Goal: Find specific page/section: Find specific page/section

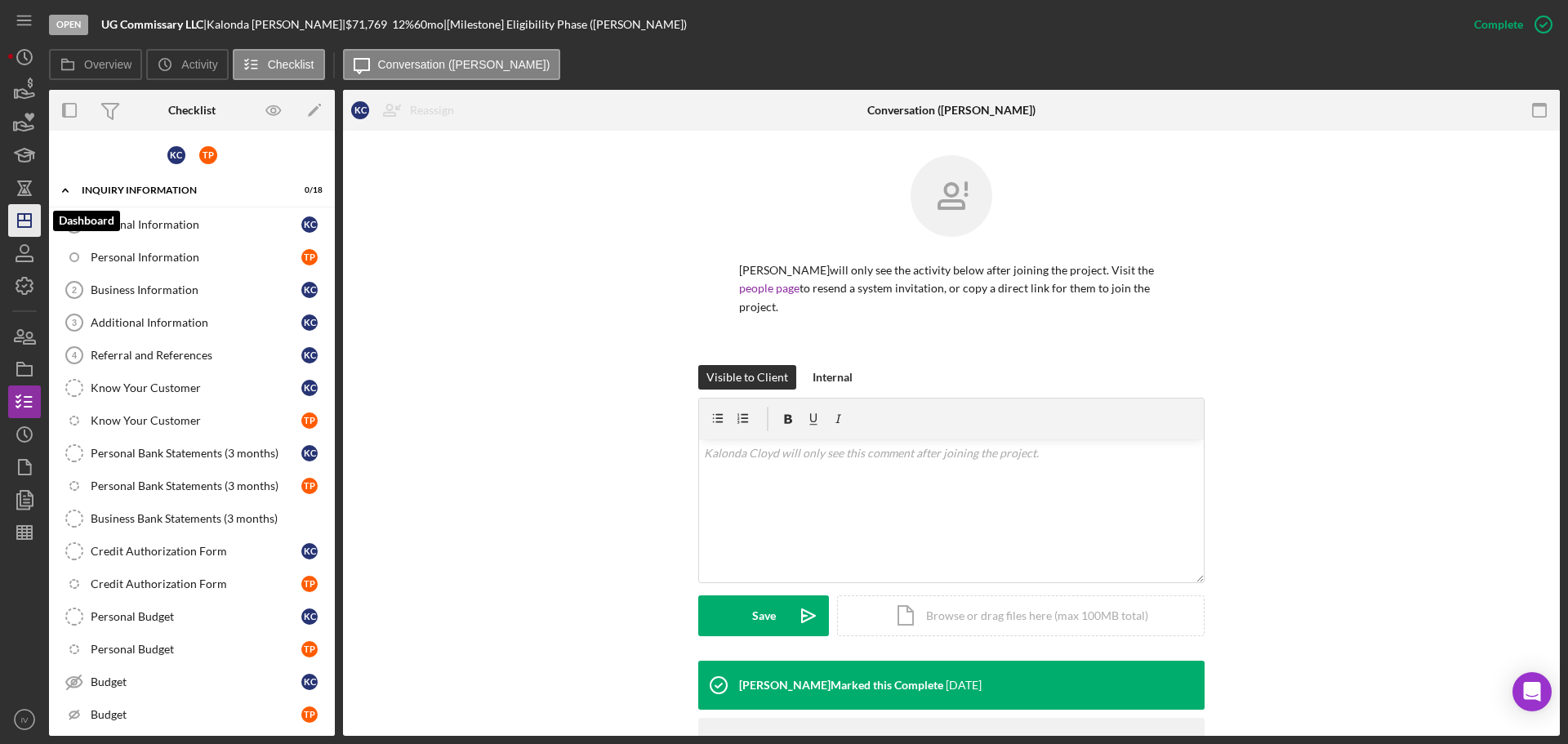
click at [11, 221] on icon "Icon/Dashboard" at bounding box center [24, 220] width 40 height 41
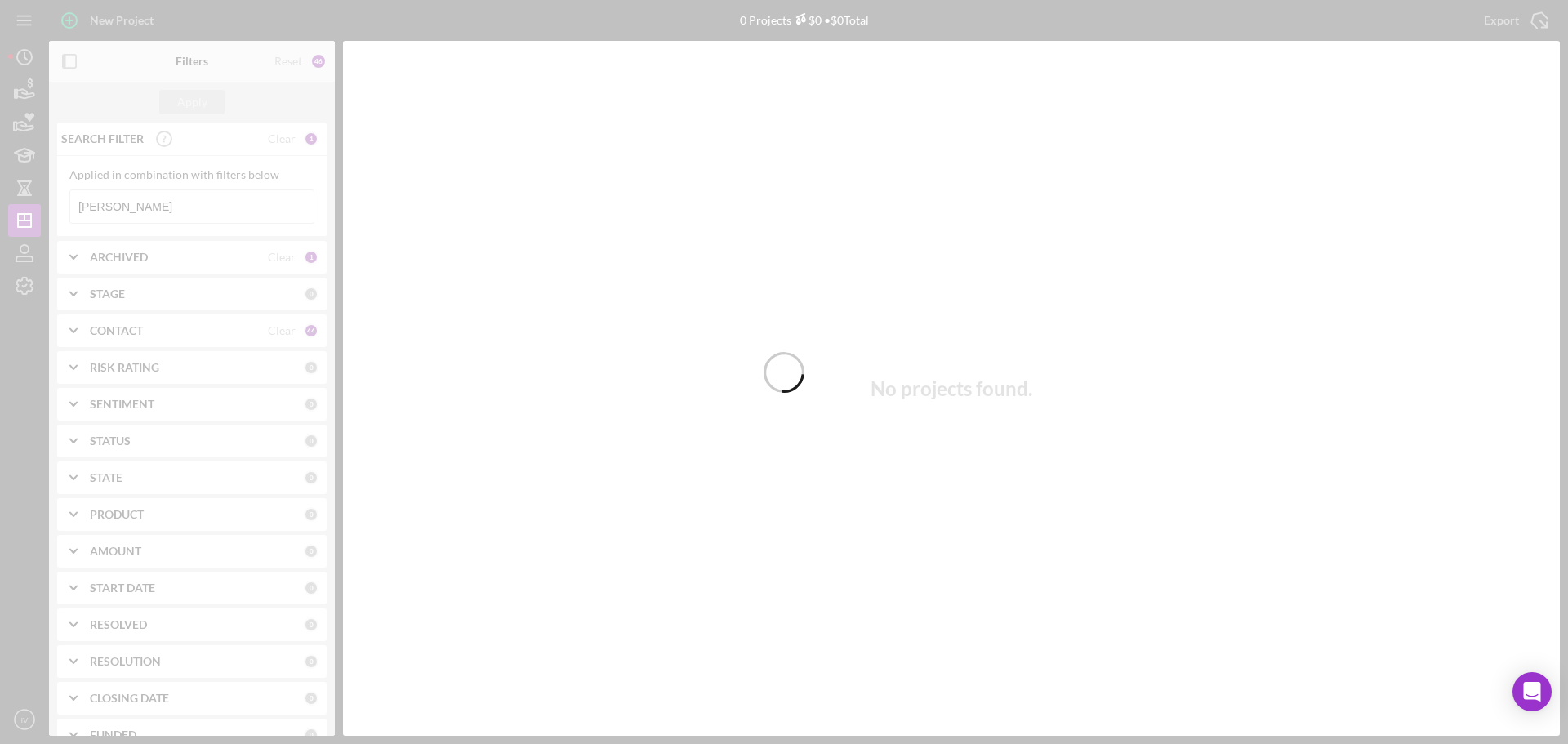
click at [118, 203] on div at bounding box center [784, 372] width 1568 height 744
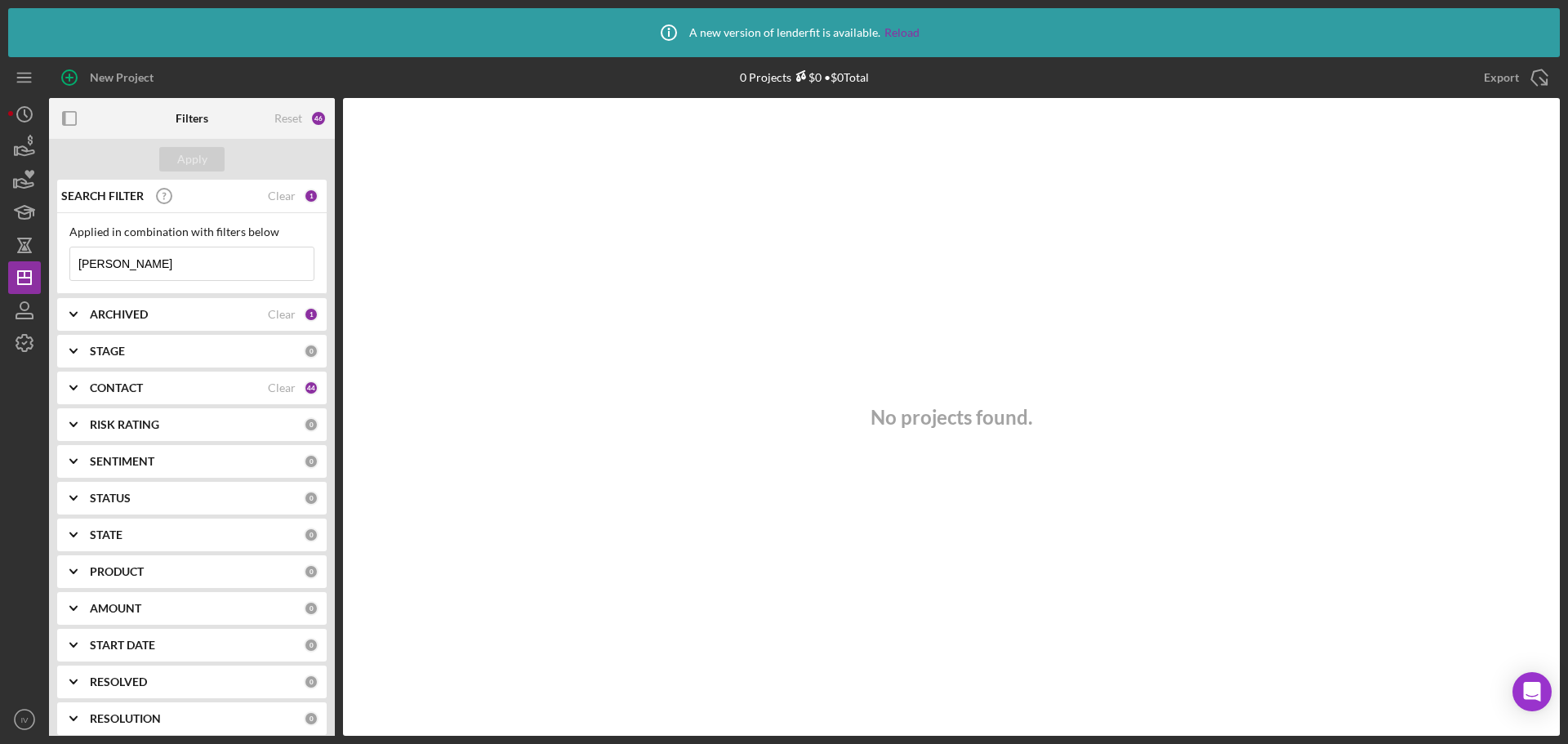
drag, startPoint x: 121, startPoint y: 262, endPoint x: 70, endPoint y: 225, distance: 63.0
click at [40, 254] on div "New Project 0 Projects $0 • $0 Total cloyd Export Icon/Export Filters Reset 46 …" at bounding box center [784, 396] width 1551 height 679
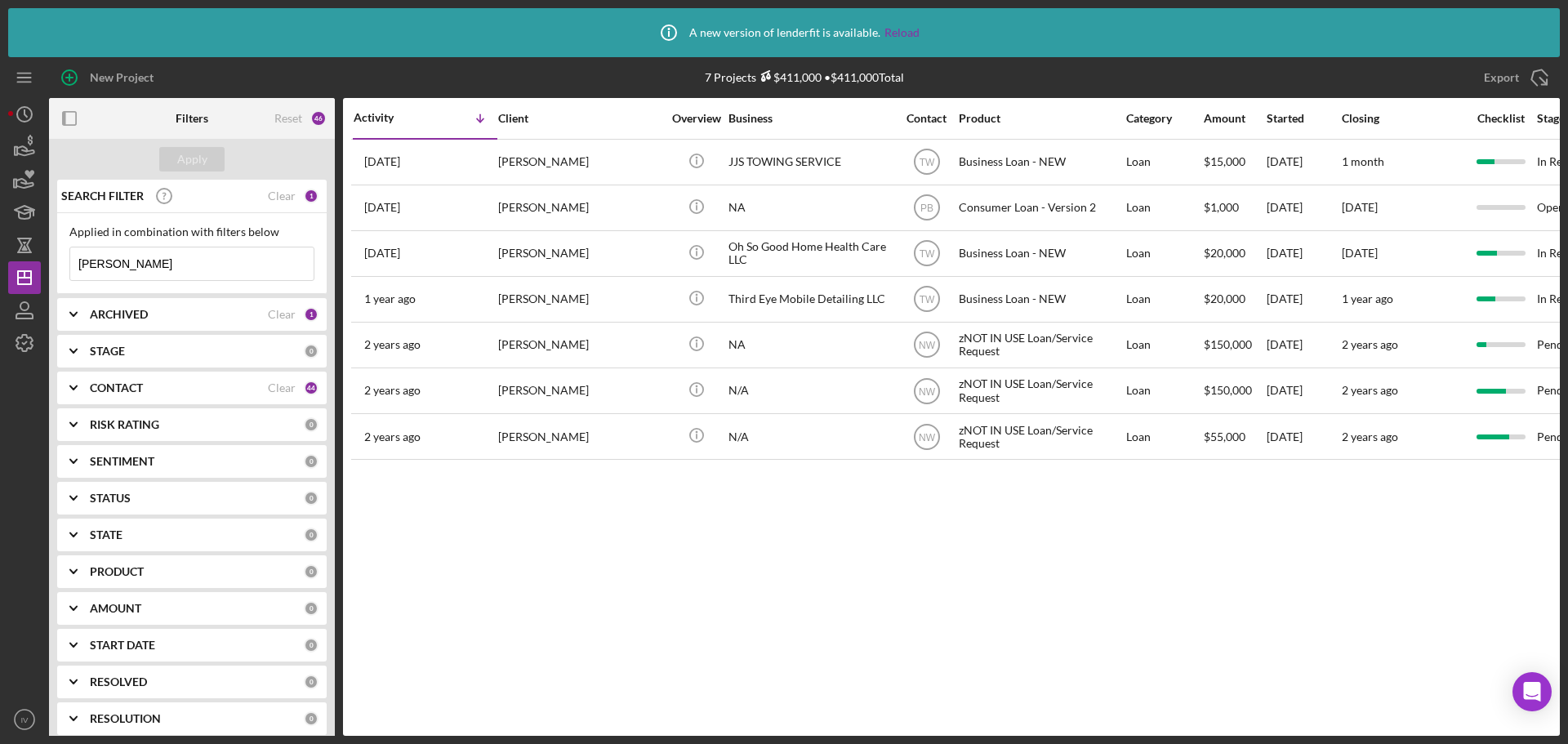
type input "[PERSON_NAME]"
click at [908, 33] on link "Reload" at bounding box center [901, 33] width 36 height 13
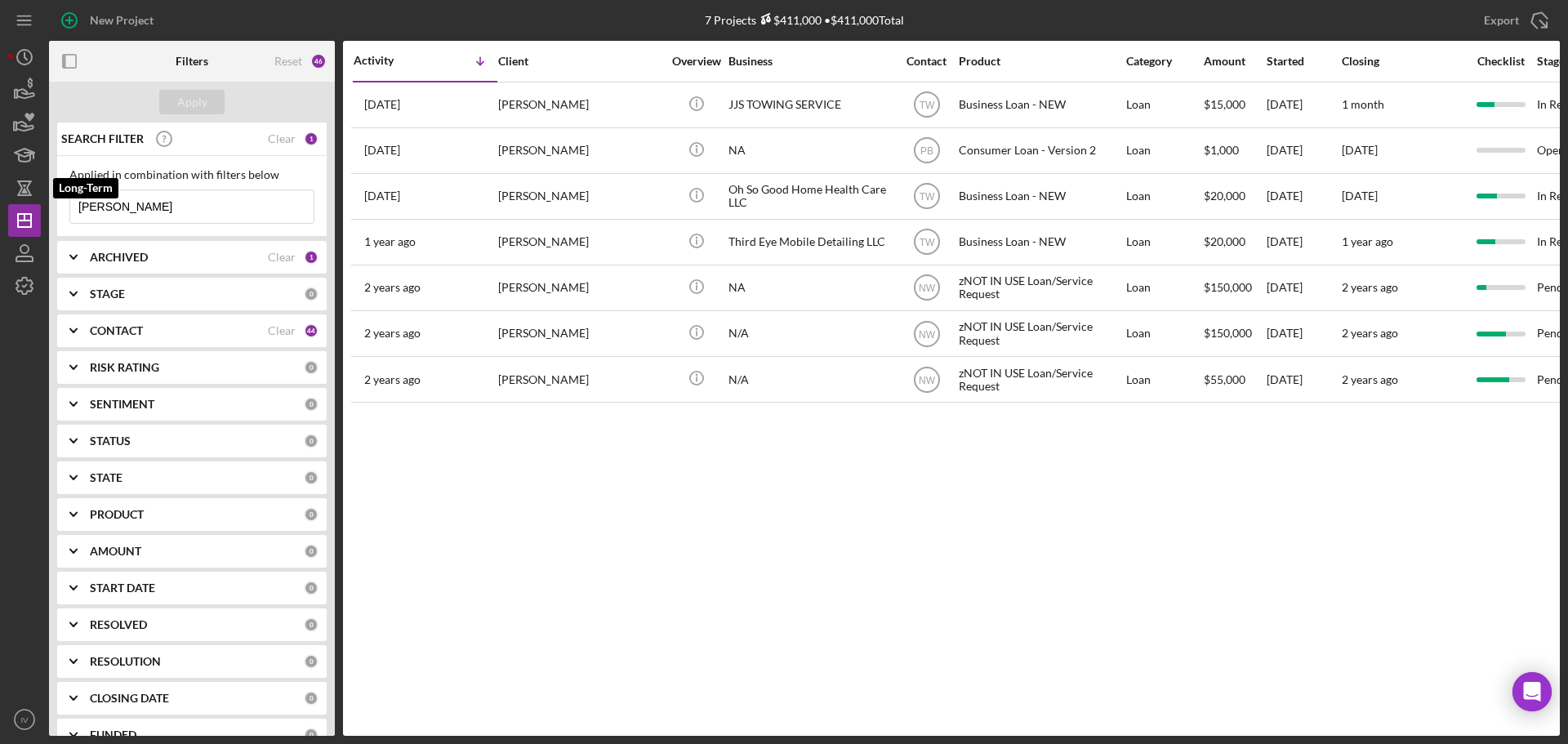
drag, startPoint x: 123, startPoint y: 211, endPoint x: 7, endPoint y: 179, distance: 120.3
click at [13, 187] on div "New Project 7 Projects $411,000 • $411,000 Total [PERSON_NAME] Export Icon/Expo…" at bounding box center [784, 368] width 1551 height 737
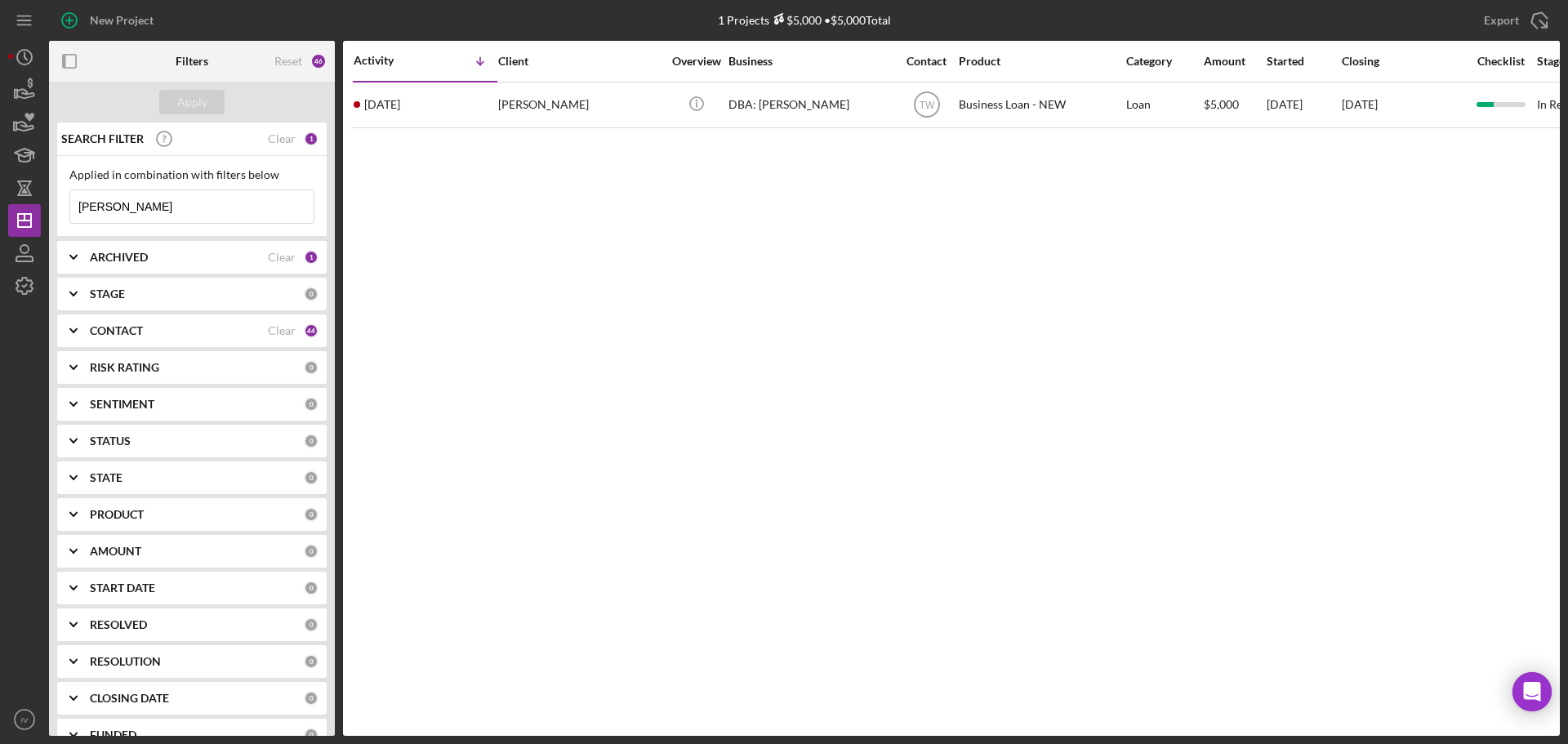
drag, startPoint x: 100, startPoint y: 212, endPoint x: 78, endPoint y: 207, distance: 22.6
click at [80, 203] on input "[PERSON_NAME]" at bounding box center [192, 207] width 244 height 33
type input "[PERSON_NAME]"
